Goal: Navigation & Orientation: Find specific page/section

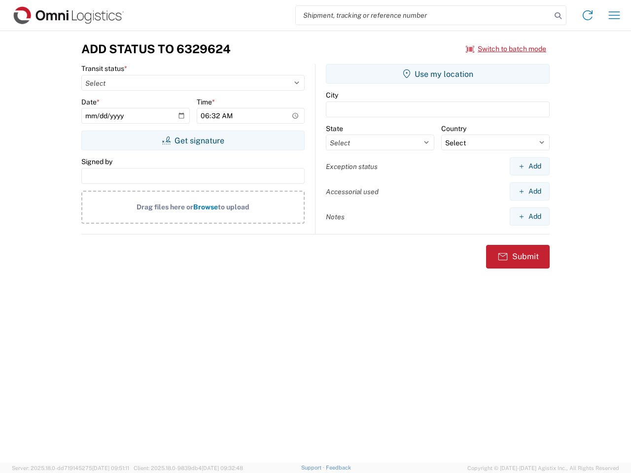
click at [423, 15] on input "search" at bounding box center [423, 15] width 255 height 19
click at [558, 16] on icon at bounding box center [558, 16] width 14 height 14
click at [588, 15] on icon at bounding box center [588, 15] width 16 height 16
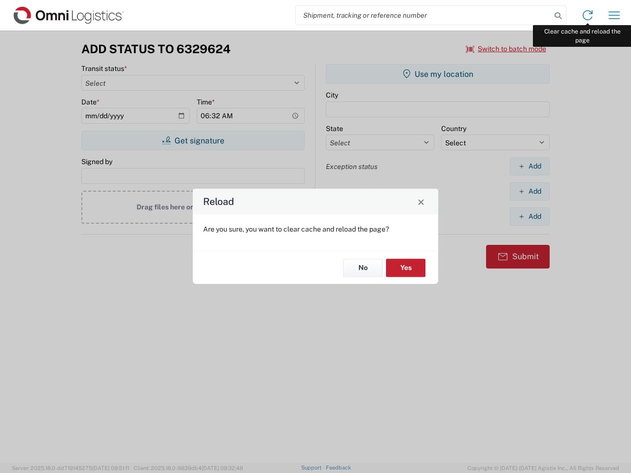
click at [614, 15] on div "Reload Are you sure, you want to clear cache and reload the page? No Yes" at bounding box center [315, 236] width 631 height 473
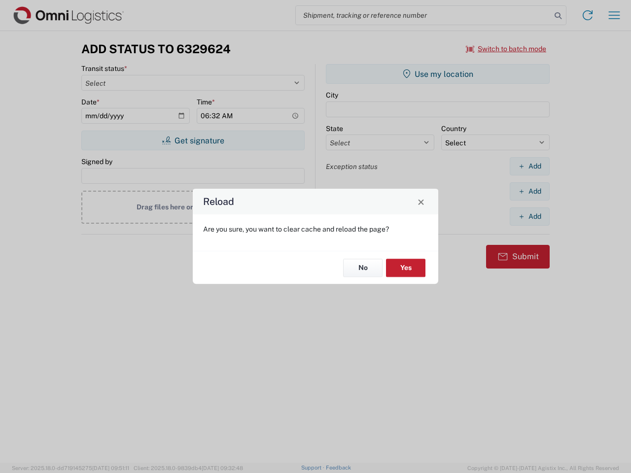
click at [506, 49] on div "Reload Are you sure, you want to clear cache and reload the page? No Yes" at bounding box center [315, 236] width 631 height 473
click at [193, 141] on div "Reload Are you sure, you want to clear cache and reload the page? No Yes" at bounding box center [315, 236] width 631 height 473
click at [438, 74] on div "Reload Are you sure, you want to clear cache and reload the page? No Yes" at bounding box center [315, 236] width 631 height 473
click at [529, 166] on div "Reload Are you sure, you want to clear cache and reload the page? No Yes" at bounding box center [315, 236] width 631 height 473
click at [529, 191] on div "Reload Are you sure, you want to clear cache and reload the page? No Yes" at bounding box center [315, 236] width 631 height 473
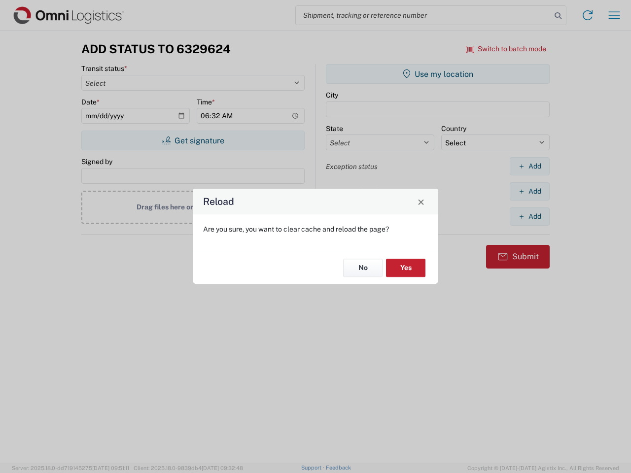
click at [529, 216] on div "Reload Are you sure, you want to clear cache and reload the page? No Yes" at bounding box center [315, 236] width 631 height 473
